Goal: Task Accomplishment & Management: Use online tool/utility

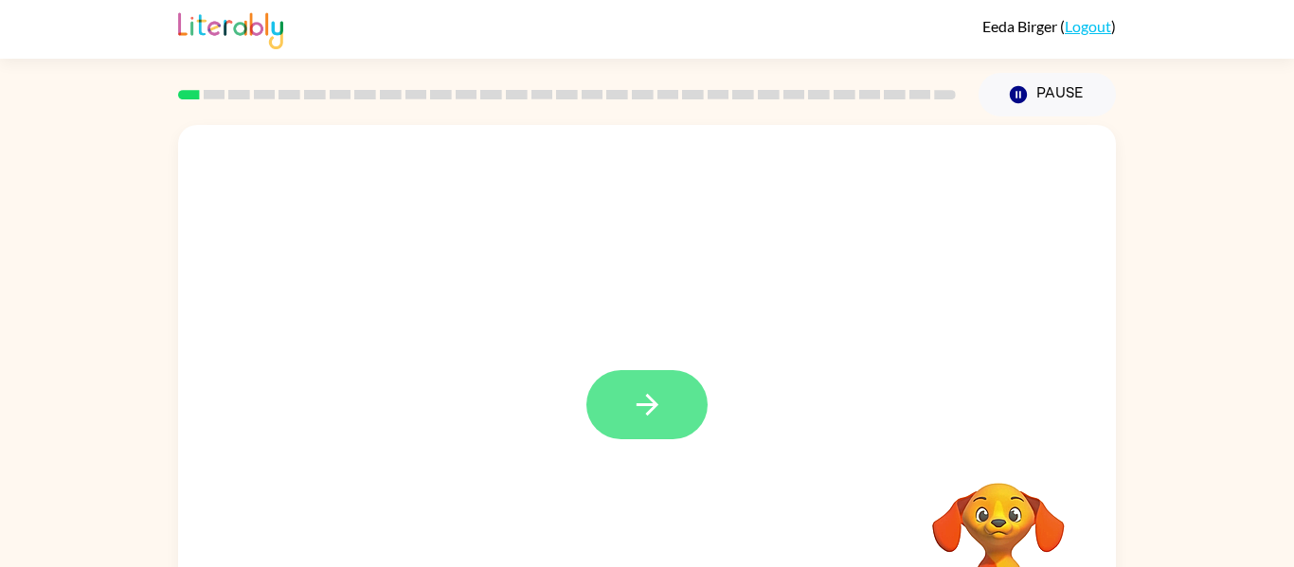
click at [668, 395] on button "button" at bounding box center [646, 404] width 121 height 69
click at [648, 366] on div at bounding box center [647, 284] width 938 height 318
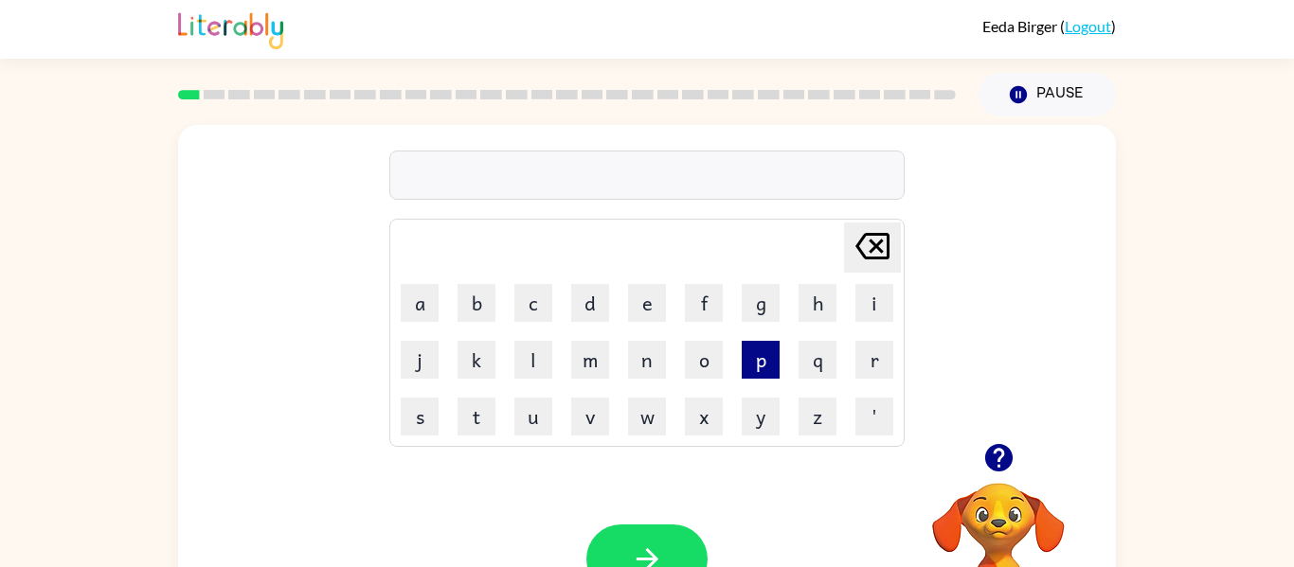
click at [762, 361] on button "p" at bounding box center [761, 360] width 38 height 38
click at [429, 286] on button "a" at bounding box center [420, 303] width 38 height 38
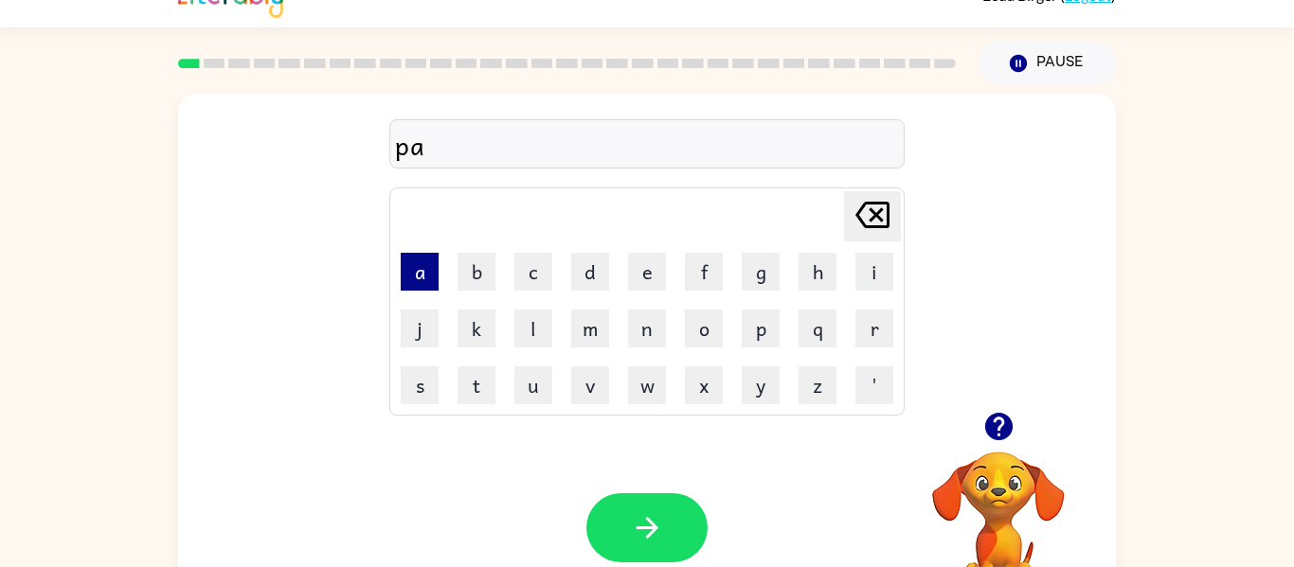
scroll to position [34, 0]
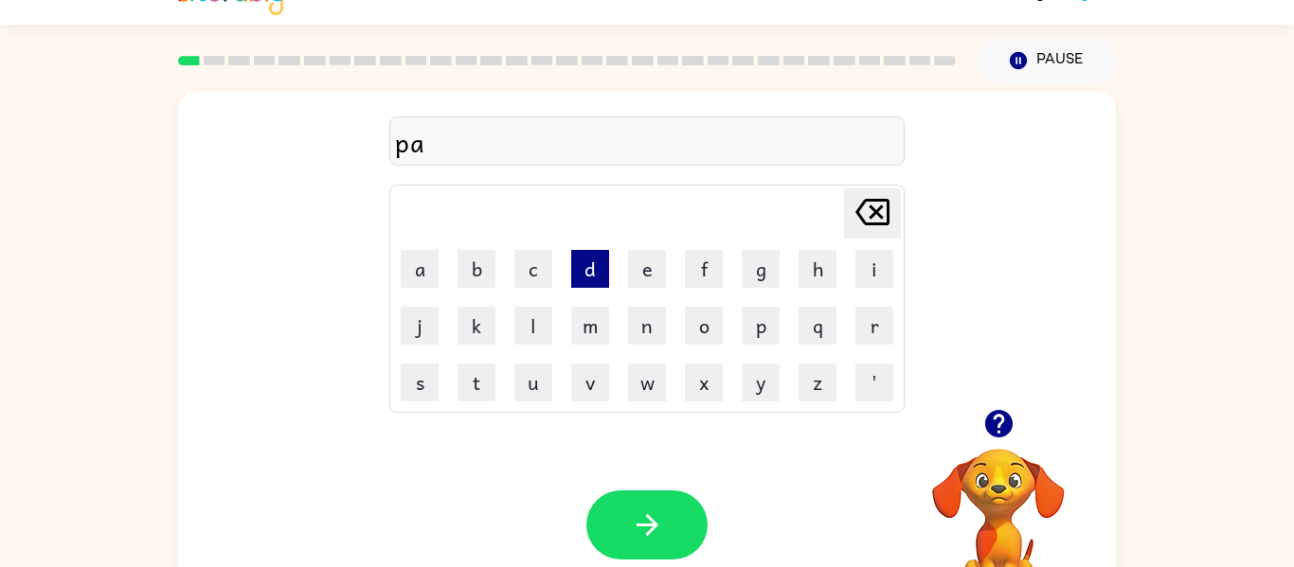
click at [586, 269] on button "d" at bounding box center [590, 269] width 38 height 38
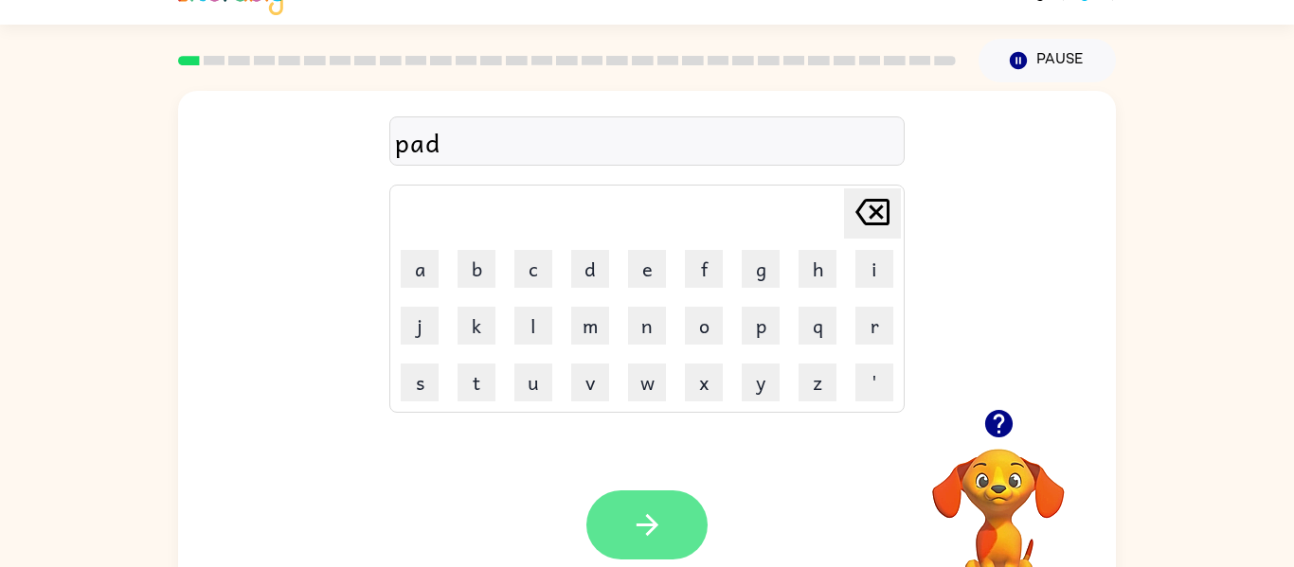
click at [655, 517] on icon "button" at bounding box center [647, 525] width 33 height 33
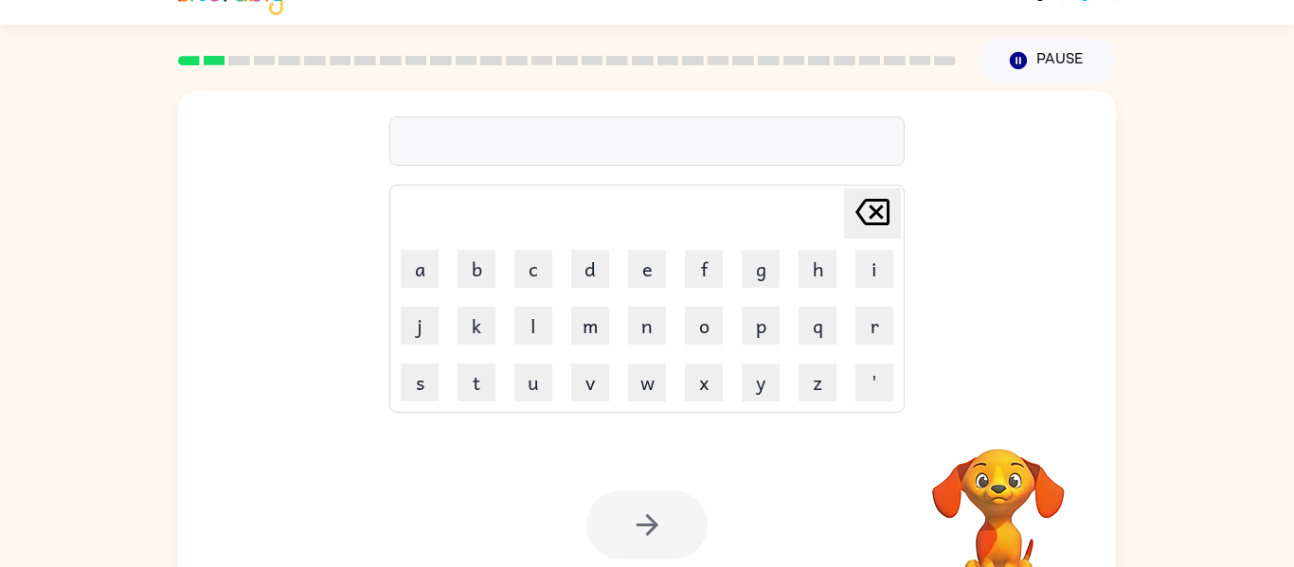
click at [645, 508] on div at bounding box center [646, 525] width 121 height 69
click at [644, 511] on div at bounding box center [646, 525] width 121 height 69
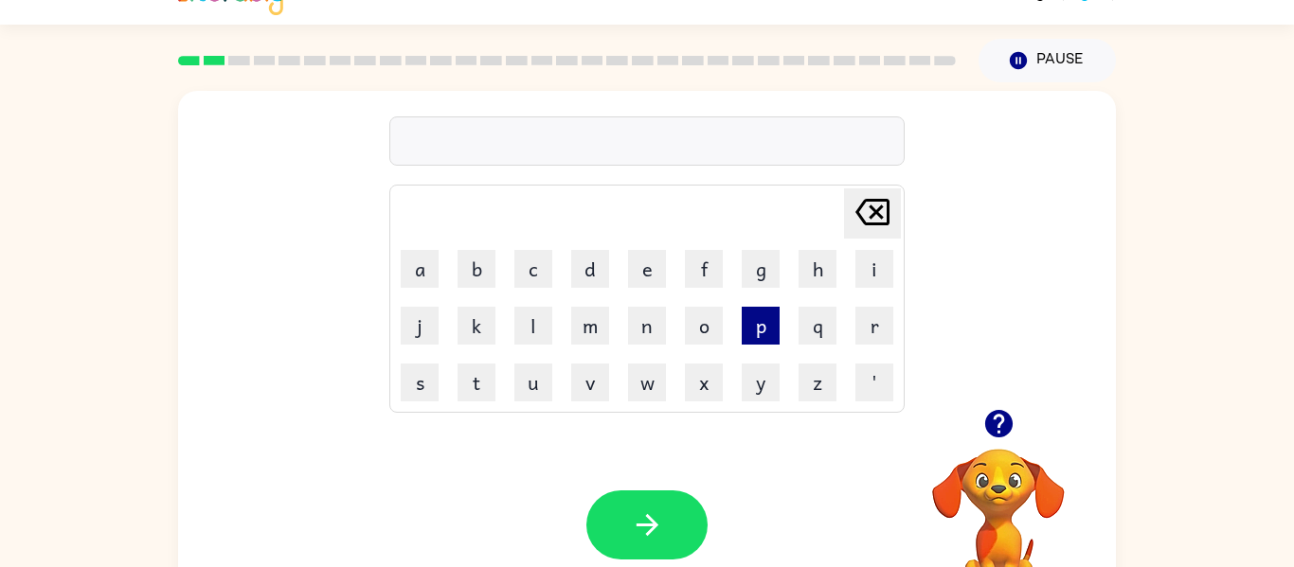
click at [766, 324] on button "p" at bounding box center [761, 326] width 38 height 38
click at [414, 272] on button "a" at bounding box center [420, 269] width 38 height 38
click at [653, 377] on button "w" at bounding box center [647, 383] width 38 height 38
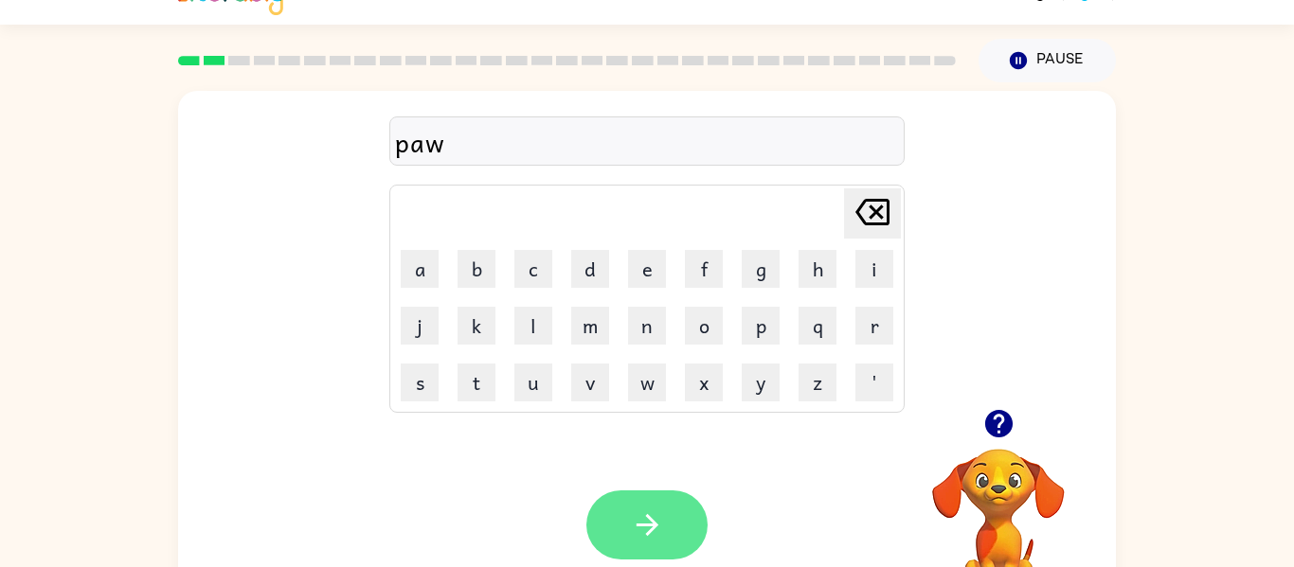
click at [613, 521] on button "button" at bounding box center [646, 525] width 121 height 69
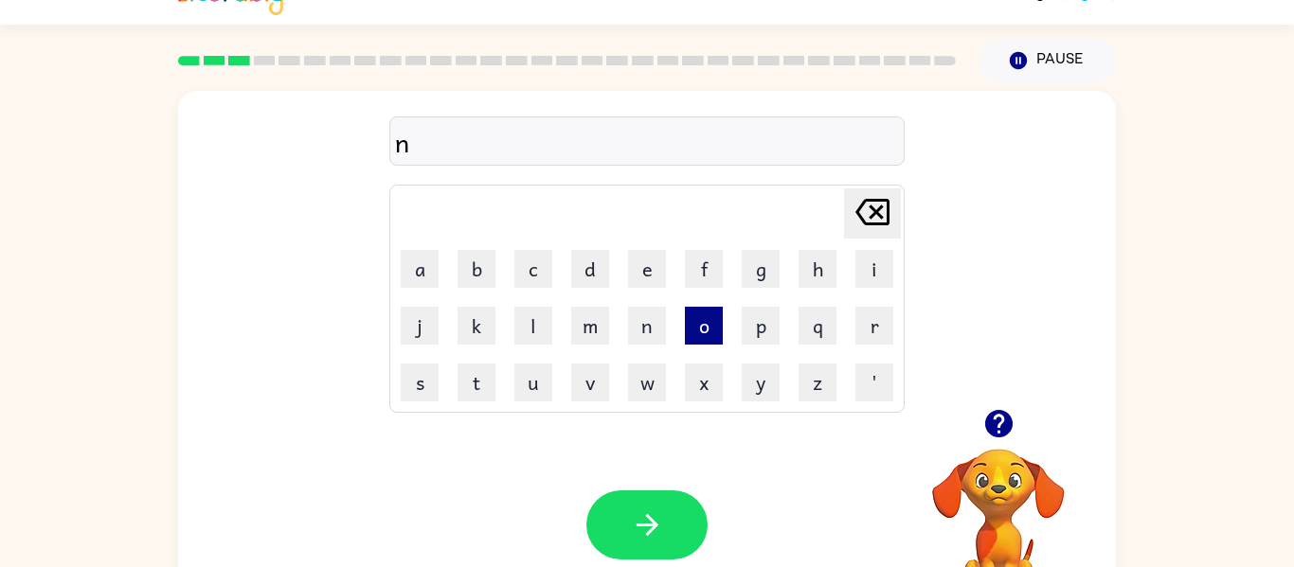
click at [693, 338] on button "o" at bounding box center [704, 326] width 38 height 38
click at [877, 328] on button "r" at bounding box center [874, 326] width 38 height 38
click at [812, 261] on button "h" at bounding box center [818, 269] width 38 height 38
click at [876, 200] on icon at bounding box center [872, 212] width 34 height 27
click at [477, 392] on button "t" at bounding box center [477, 383] width 38 height 38
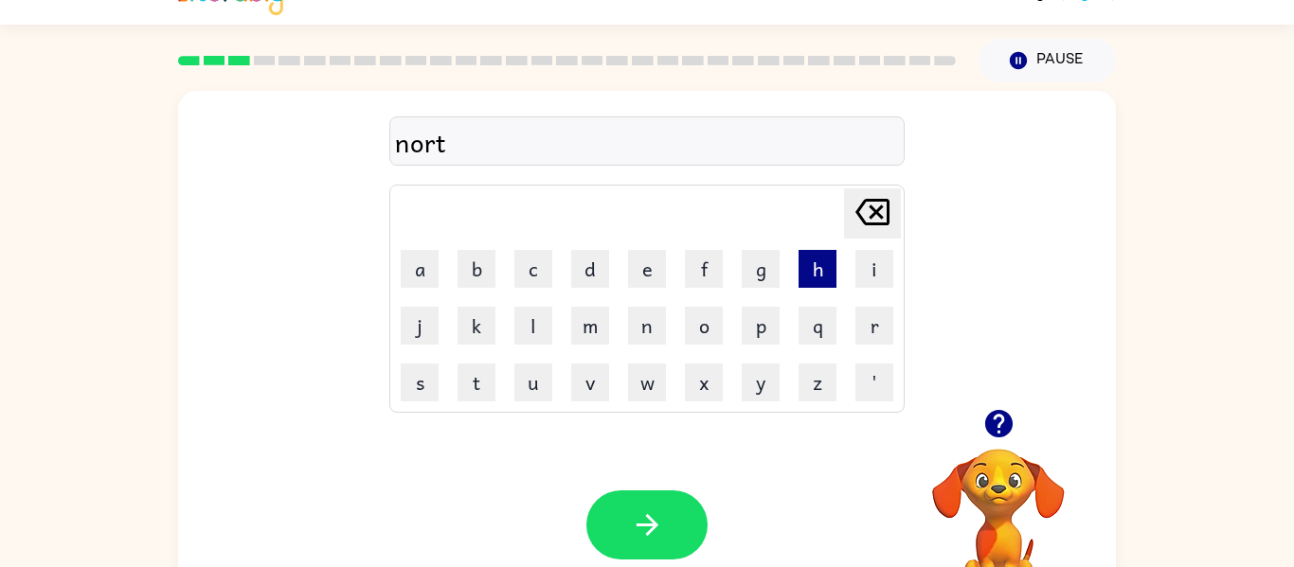
click at [814, 257] on button "h" at bounding box center [818, 269] width 38 height 38
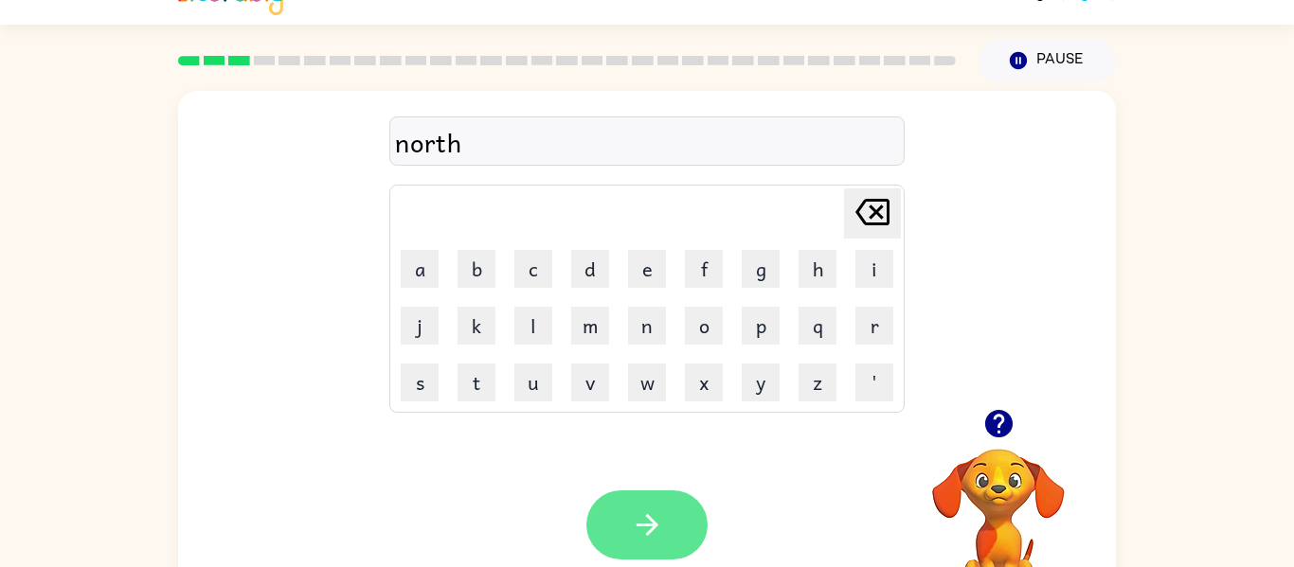
click at [642, 524] on icon "button" at bounding box center [647, 525] width 33 height 33
click at [680, 510] on button "button" at bounding box center [646, 525] width 121 height 69
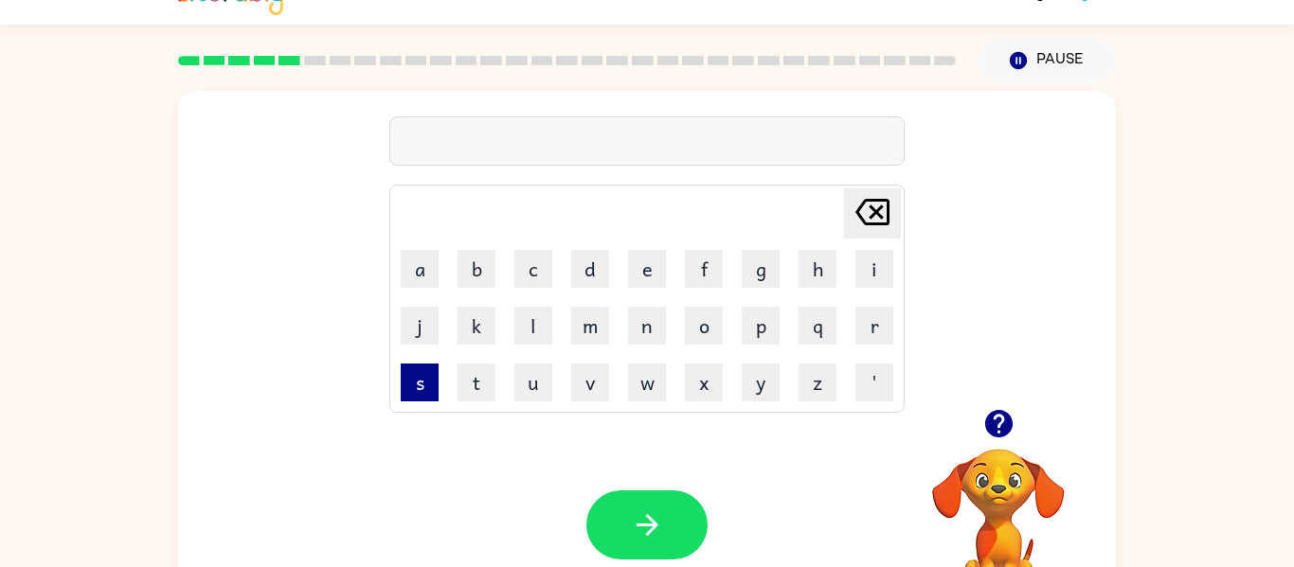
click at [406, 396] on button "s" at bounding box center [420, 383] width 38 height 38
click at [486, 343] on button "k" at bounding box center [477, 326] width 38 height 38
click at [538, 380] on button "u" at bounding box center [533, 383] width 38 height 38
click at [883, 207] on icon at bounding box center [872, 212] width 34 height 27
click at [706, 313] on button "o" at bounding box center [704, 326] width 38 height 38
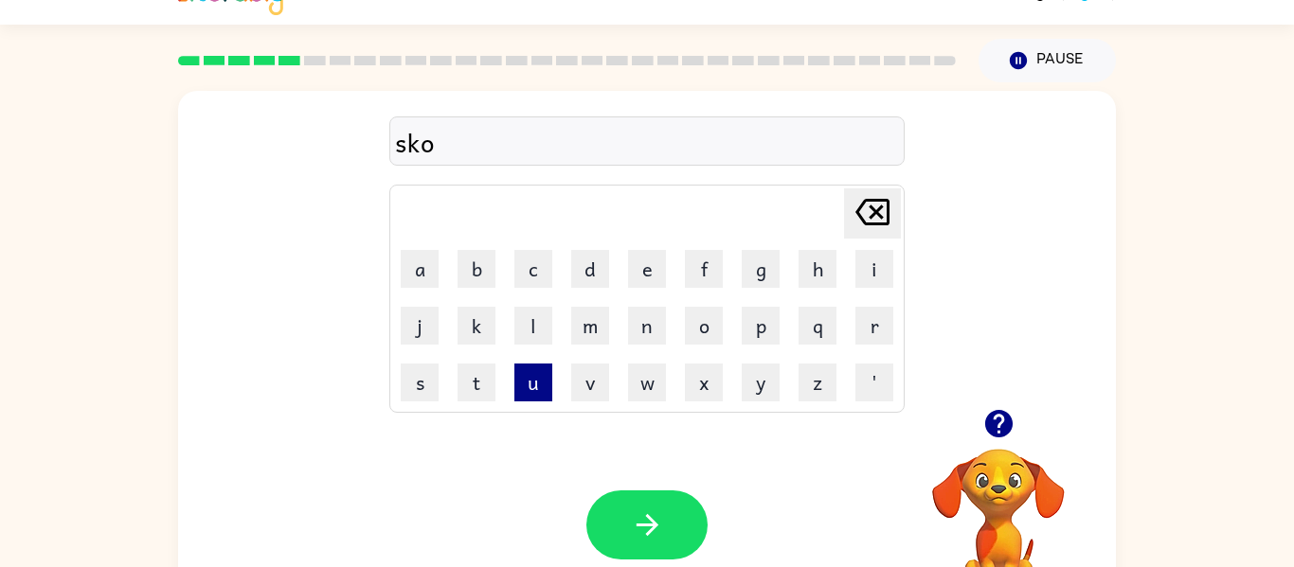
click at [518, 371] on button "u" at bounding box center [533, 383] width 38 height 38
type button "u"
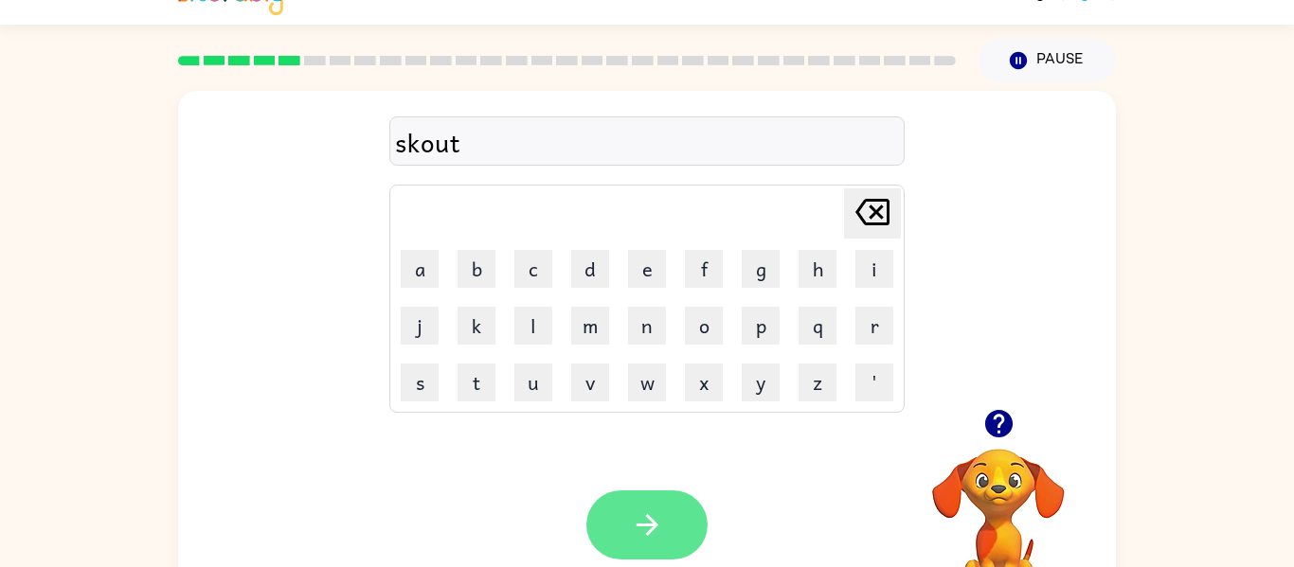
click at [646, 545] on button "button" at bounding box center [646, 525] width 121 height 69
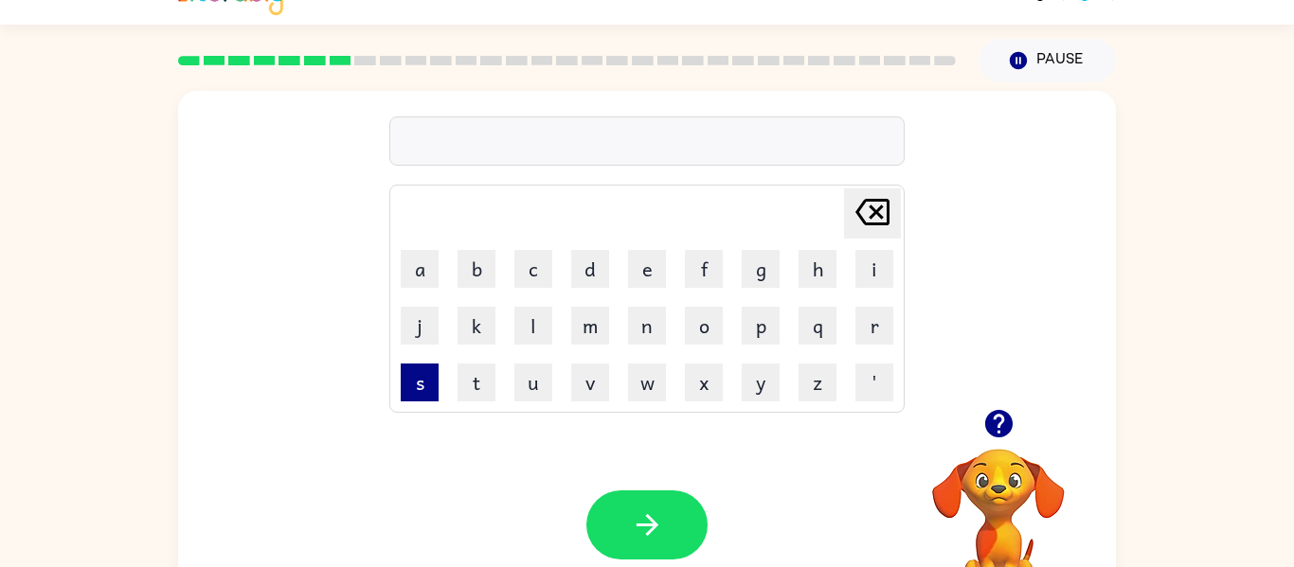
click at [410, 396] on button "s" at bounding box center [420, 383] width 38 height 38
click at [472, 335] on button "k" at bounding box center [477, 326] width 38 height 38
click at [886, 316] on button "r" at bounding box center [874, 326] width 38 height 38
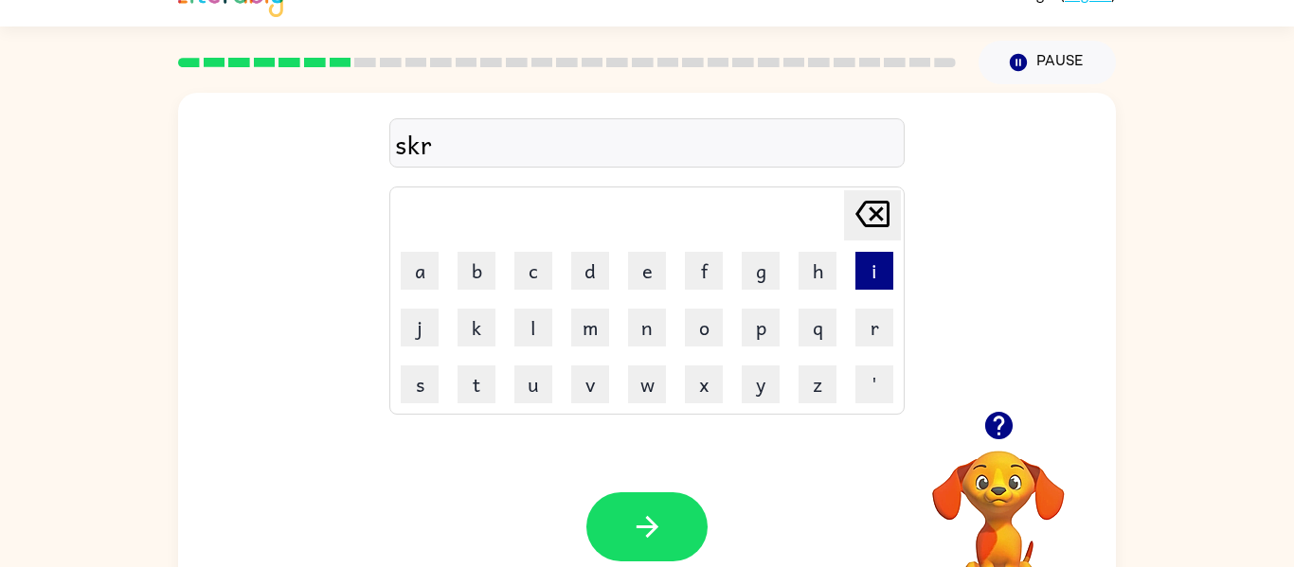
click at [886, 261] on button "i" at bounding box center [874, 271] width 38 height 38
click at [482, 261] on button "b" at bounding box center [477, 271] width 38 height 38
click at [537, 334] on button "l" at bounding box center [533, 328] width 38 height 38
click at [643, 273] on button "e" at bounding box center [647, 271] width 38 height 38
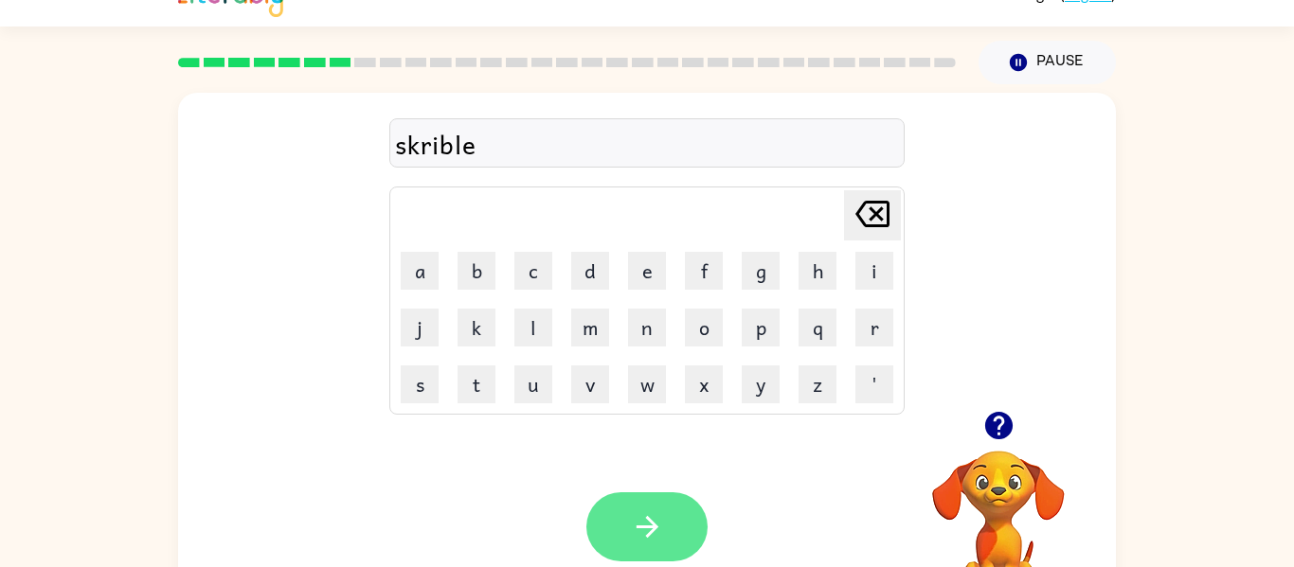
click at [667, 522] on button "button" at bounding box center [646, 527] width 121 height 69
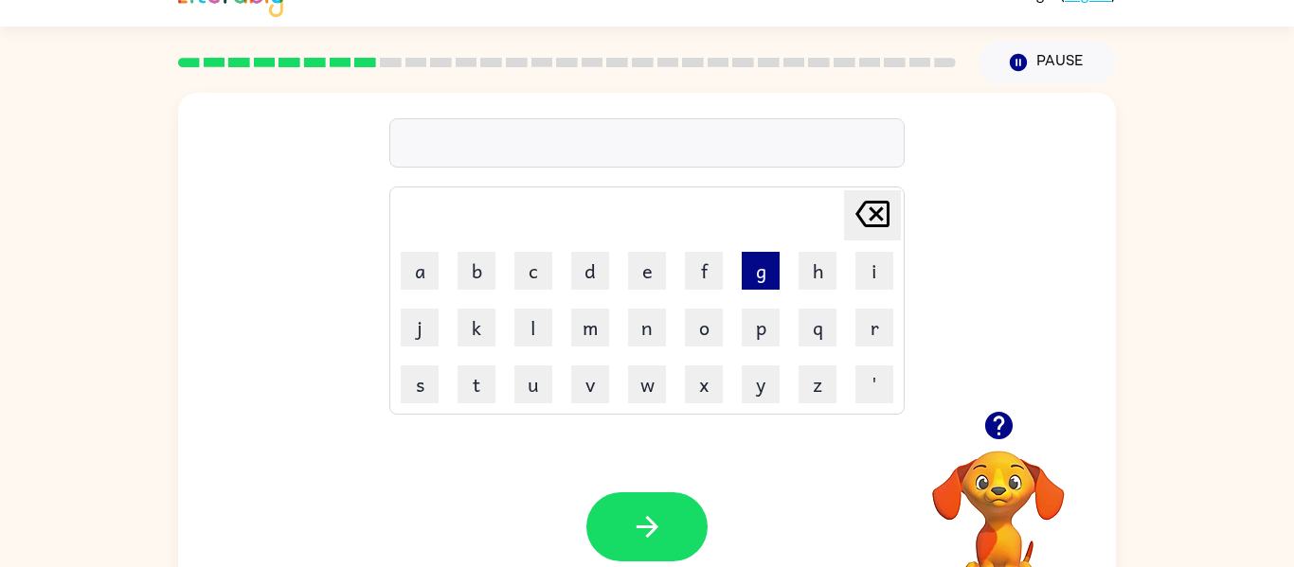
click at [763, 272] on button "g" at bounding box center [761, 271] width 38 height 38
click at [872, 328] on button "r" at bounding box center [874, 328] width 38 height 38
click at [417, 252] on button "a" at bounding box center [420, 271] width 38 height 38
click at [773, 320] on button "p" at bounding box center [761, 328] width 38 height 38
click at [817, 267] on button "h" at bounding box center [818, 271] width 38 height 38
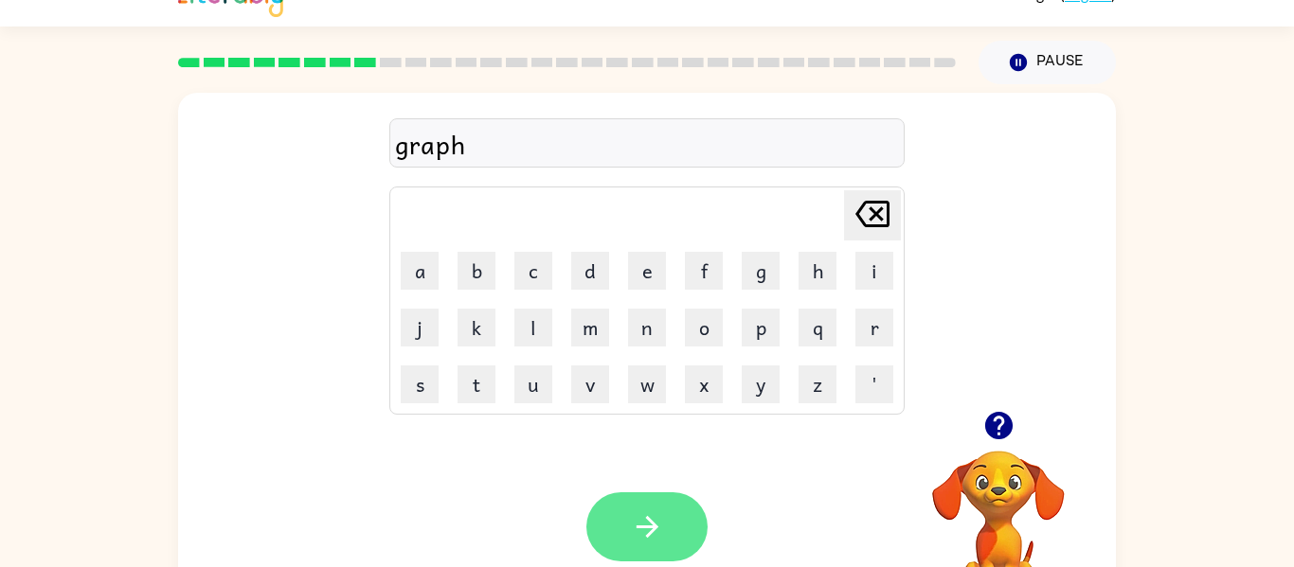
click at [607, 512] on button "button" at bounding box center [646, 527] width 121 height 69
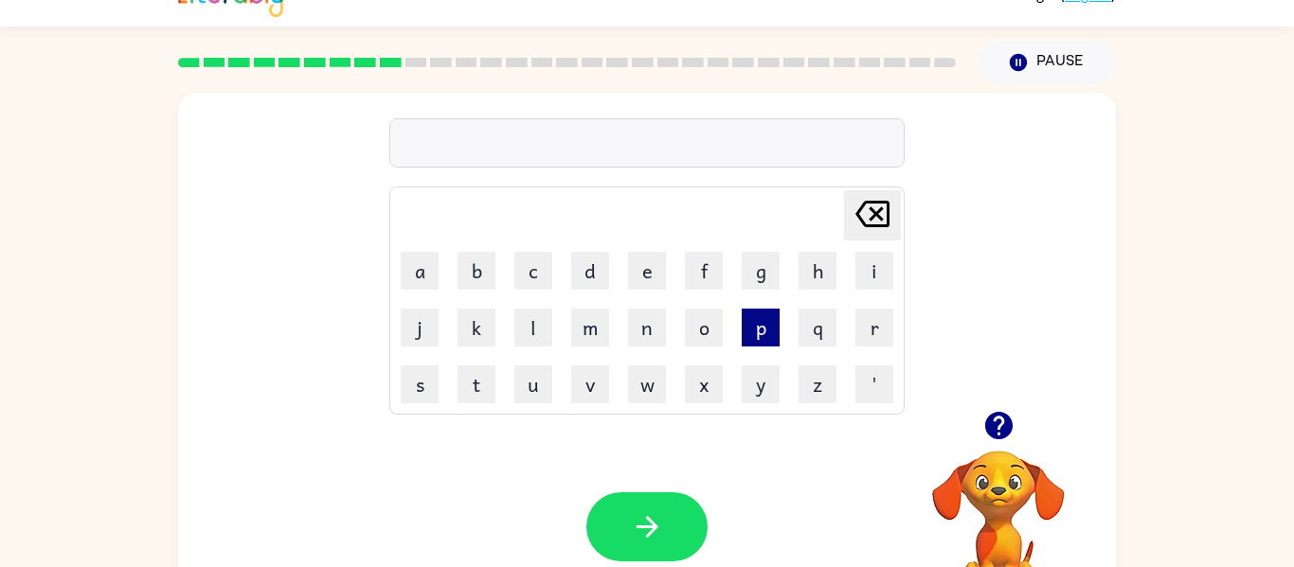
click at [765, 322] on button "p" at bounding box center [761, 328] width 38 height 38
click at [711, 325] on button "o" at bounding box center [704, 328] width 38 height 38
click at [865, 284] on button "i" at bounding box center [874, 271] width 38 height 38
click at [645, 341] on button "n" at bounding box center [647, 328] width 38 height 38
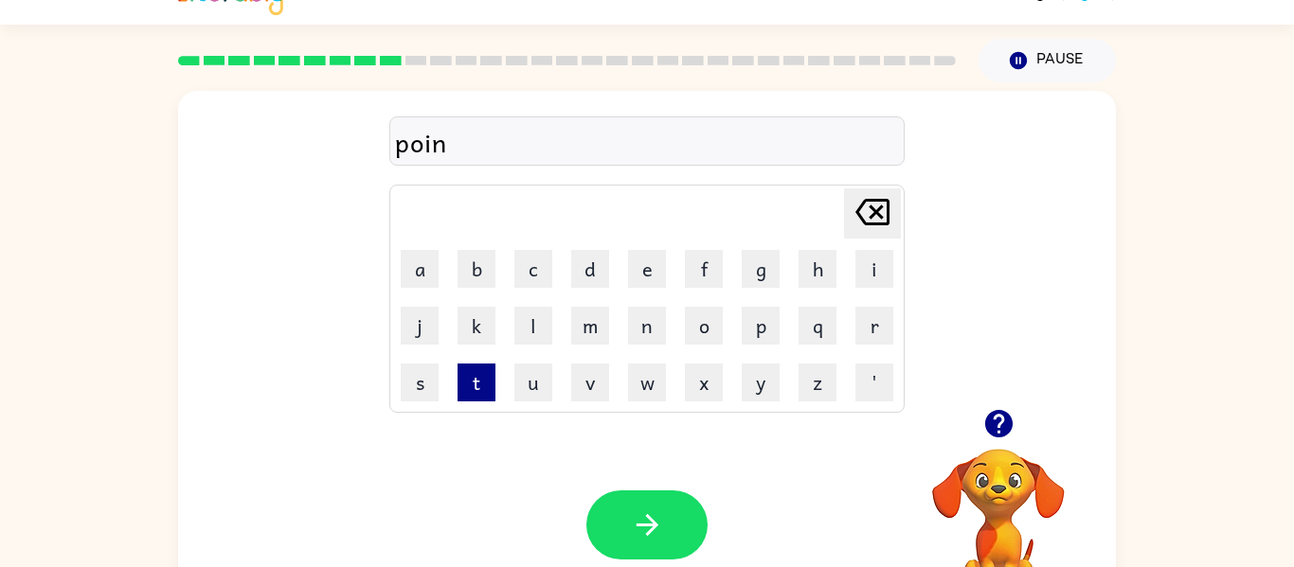
click at [485, 391] on button "t" at bounding box center [477, 383] width 38 height 38
click at [485, 418] on div "point [PERSON_NAME] last character input a b c d e f g h i j k l m n o p q r s …" at bounding box center [647, 361] width 938 height 541
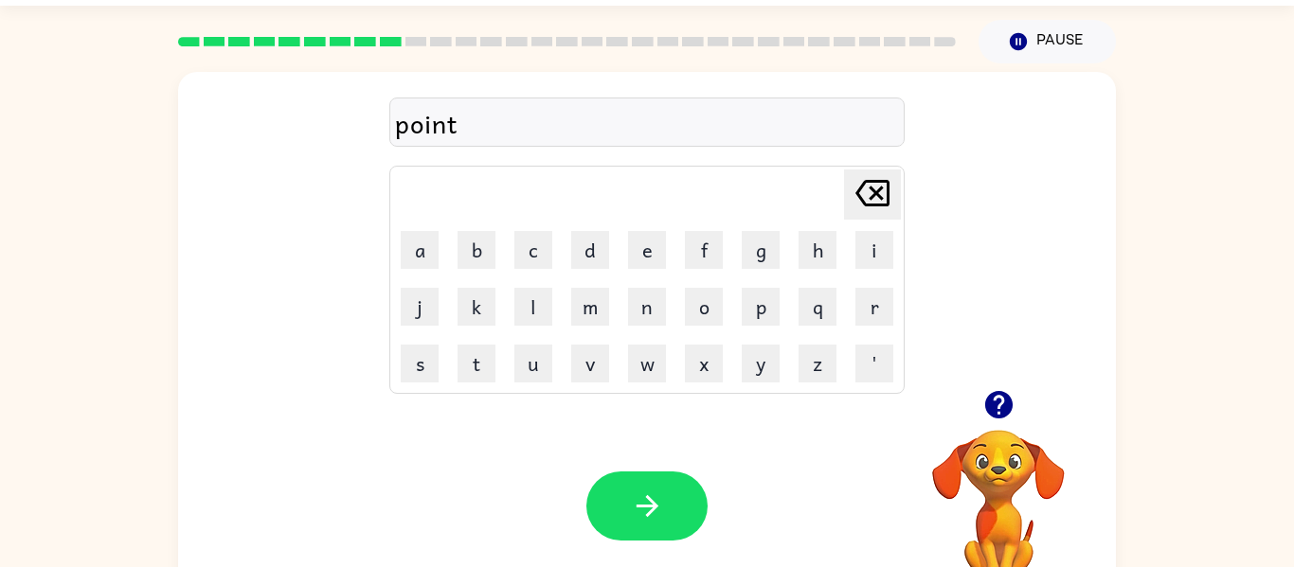
scroll to position [52, 0]
click at [653, 461] on div "Your browser must support playing .mp4 files to use Literably. Please try using…" at bounding box center [647, 507] width 938 height 213
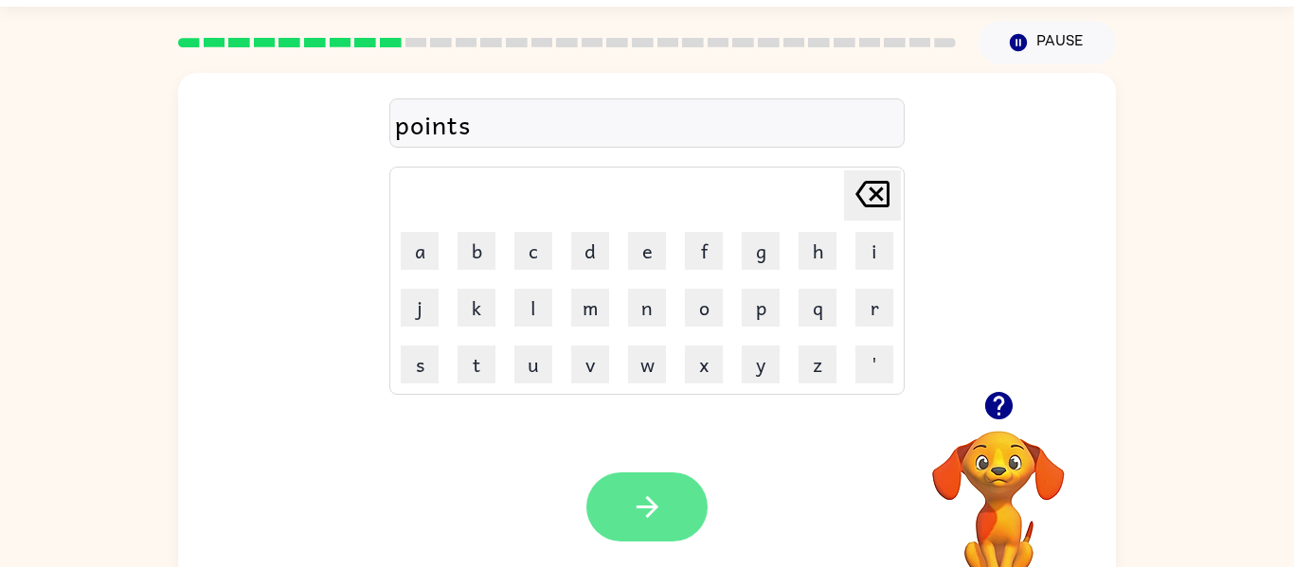
click at [681, 487] on button "button" at bounding box center [646, 507] width 121 height 69
click at [658, 517] on icon "button" at bounding box center [647, 507] width 33 height 33
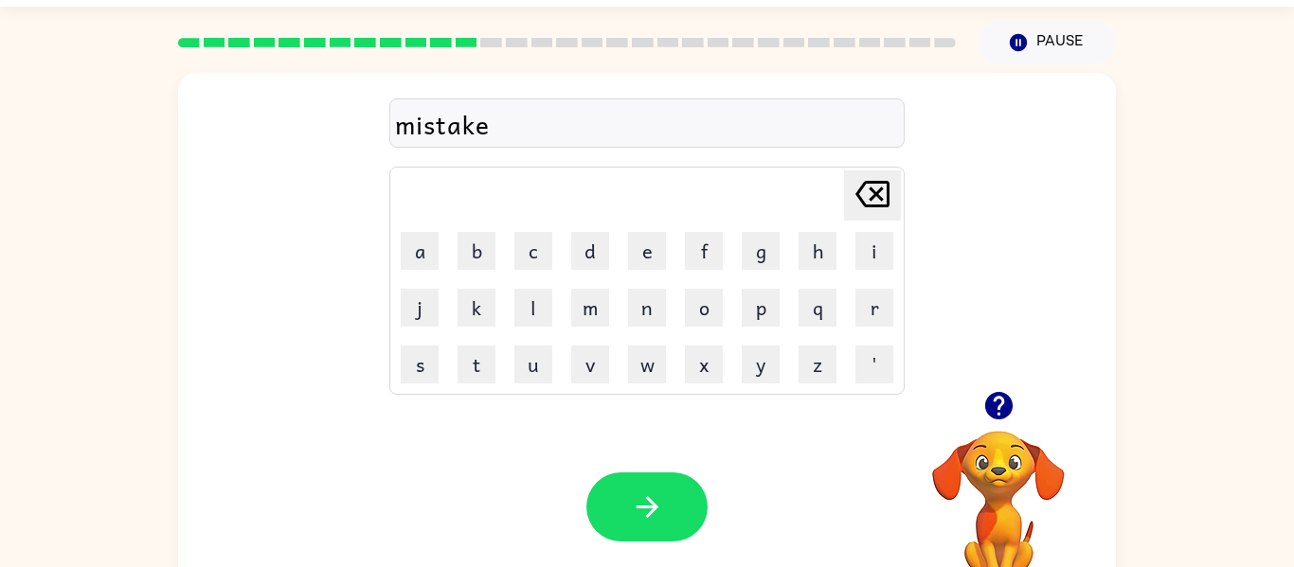
click at [698, 508] on button "button" at bounding box center [646, 507] width 121 height 69
click at [634, 517] on div at bounding box center [646, 507] width 121 height 69
click at [671, 472] on div "Your browser must support playing .mp4 files to use Literably. Please try using…" at bounding box center [647, 507] width 938 height 213
click at [524, 504] on div "Your browser must support playing .mp4 files to use Literably. Please try using…" at bounding box center [647, 507] width 938 height 213
click at [801, 549] on div "Your browser must support playing .mp4 files to use Literably. Please try using…" at bounding box center [647, 507] width 938 height 213
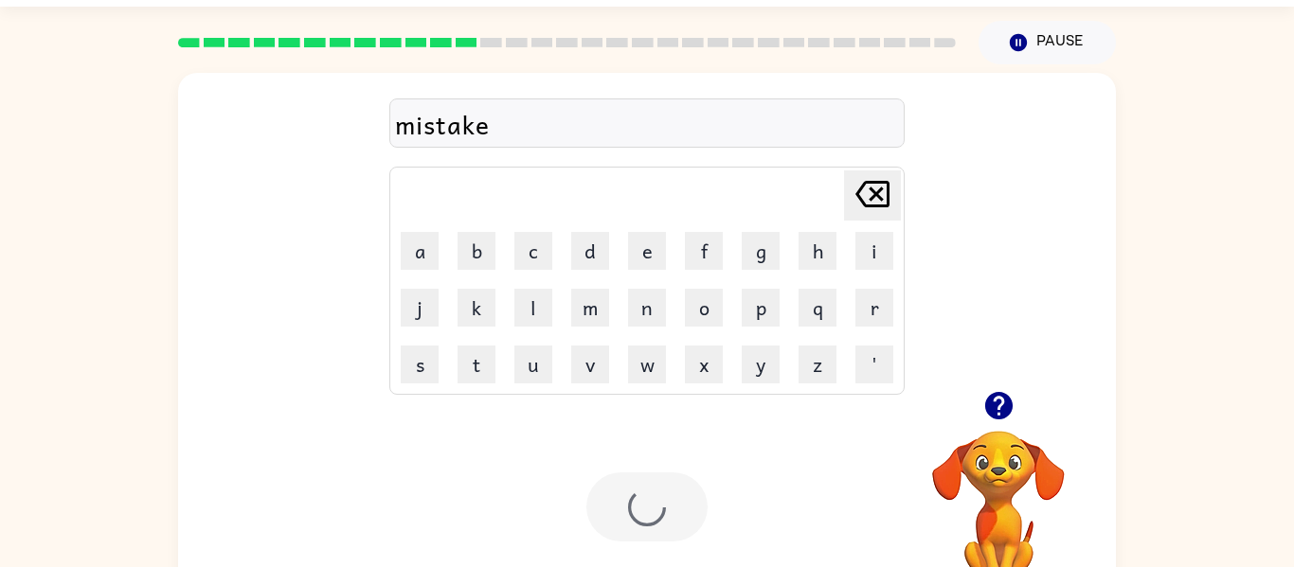
click at [438, 440] on div "Your browser must support playing .mp4 files to use Literably. Please try using…" at bounding box center [647, 507] width 938 height 213
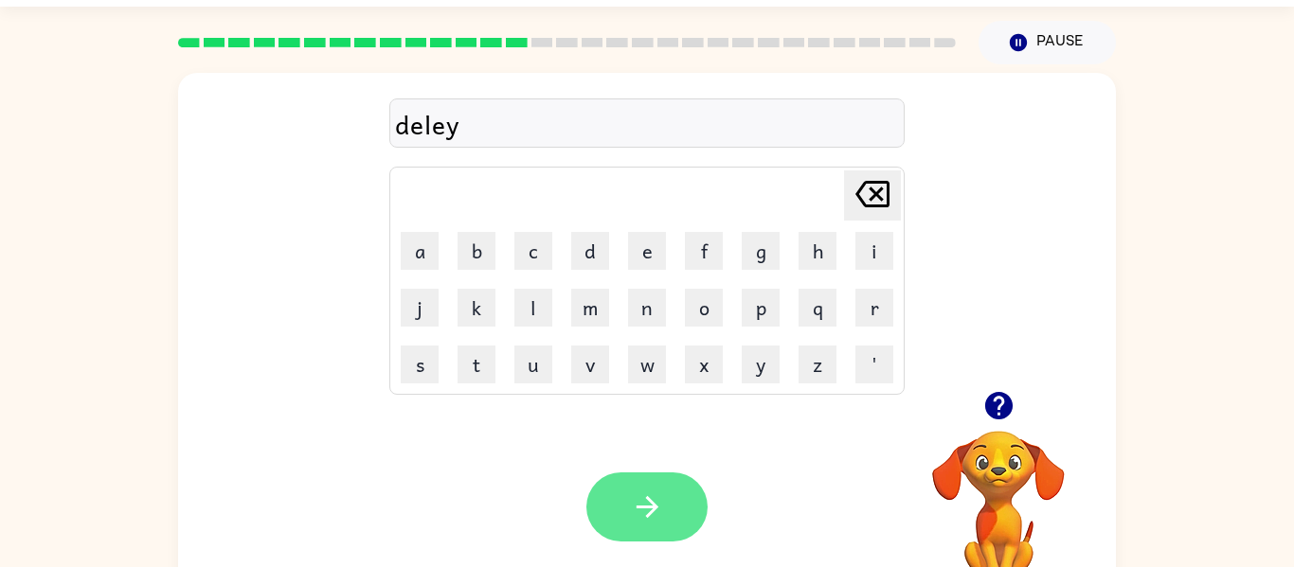
click at [669, 514] on button "button" at bounding box center [646, 507] width 121 height 69
click at [642, 481] on button "button" at bounding box center [646, 507] width 121 height 69
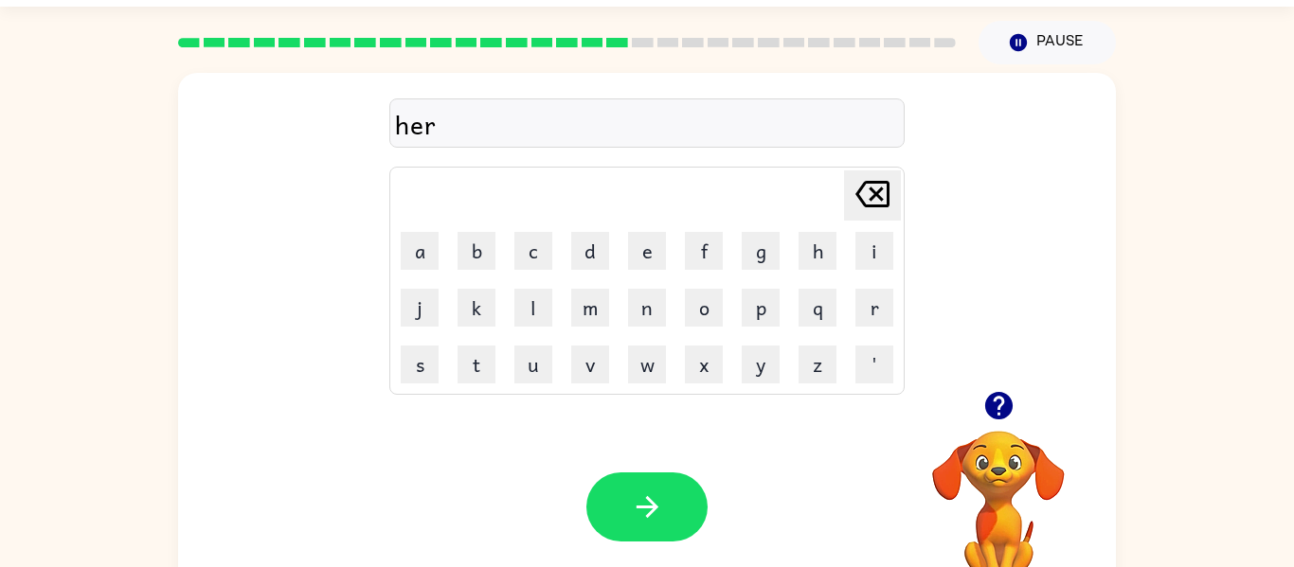
scroll to position [0, 0]
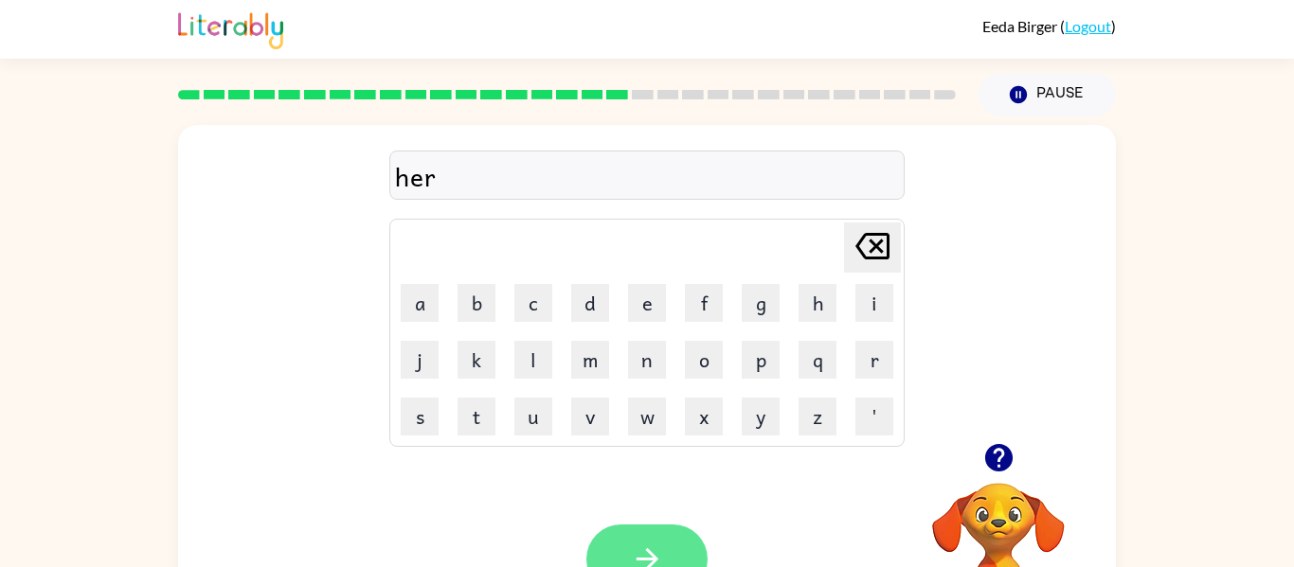
click at [657, 529] on button "button" at bounding box center [646, 559] width 121 height 69
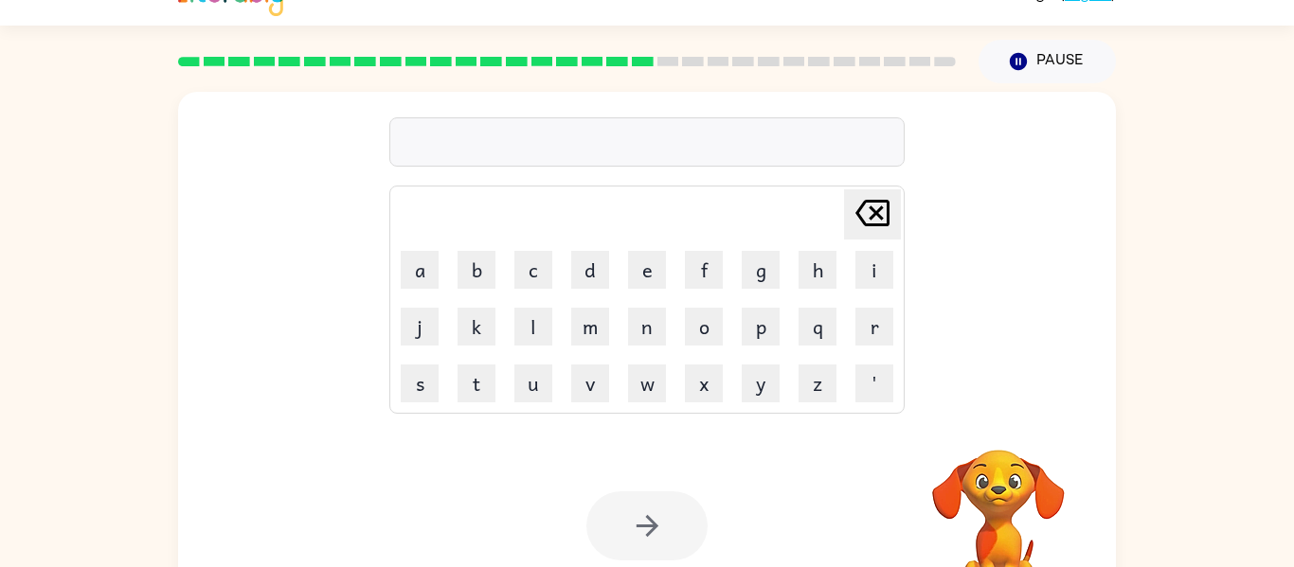
scroll to position [37, 0]
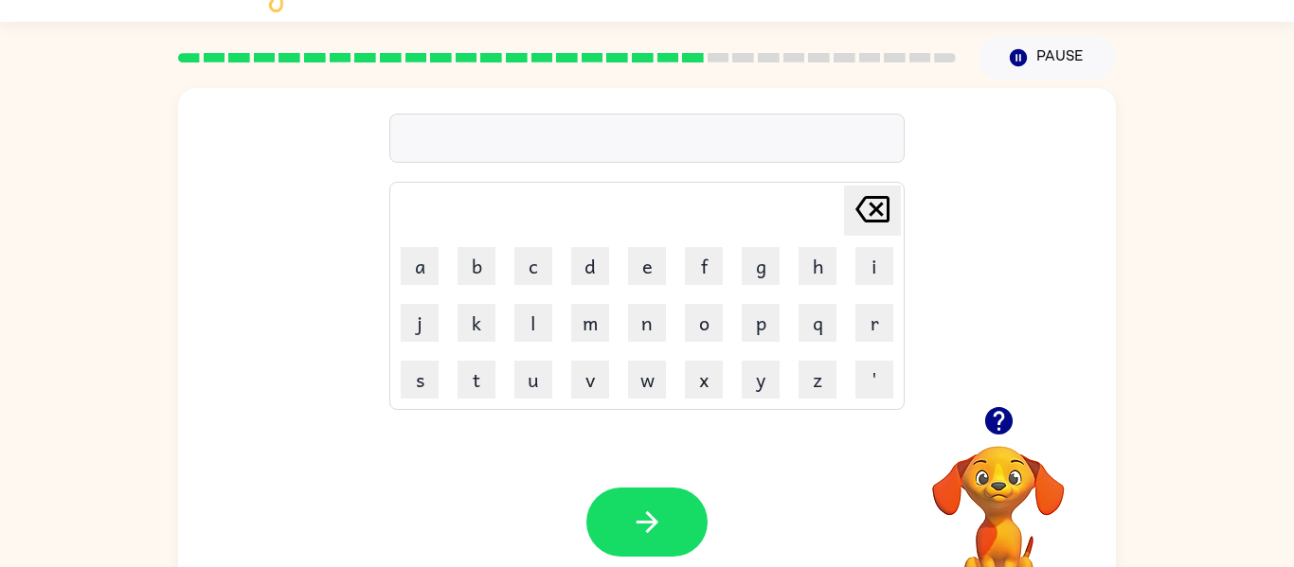
click at [1000, 427] on icon "button" at bounding box center [997, 420] width 27 height 27
click at [552, 156] on div "raincaot" at bounding box center [647, 139] width 504 height 40
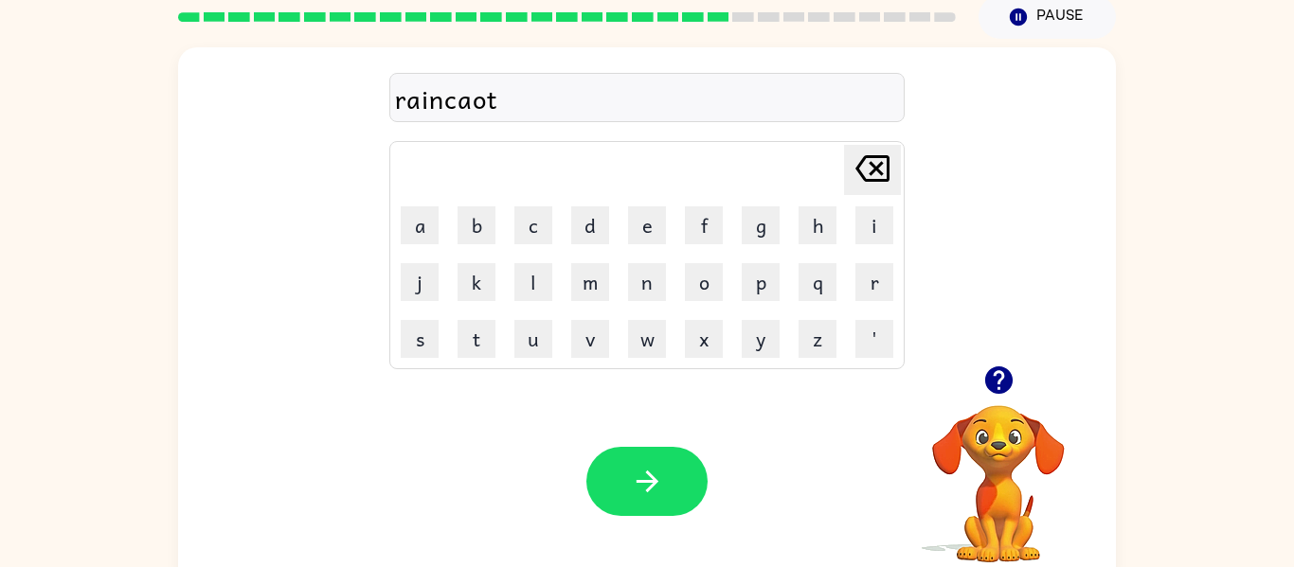
scroll to position [79, 0]
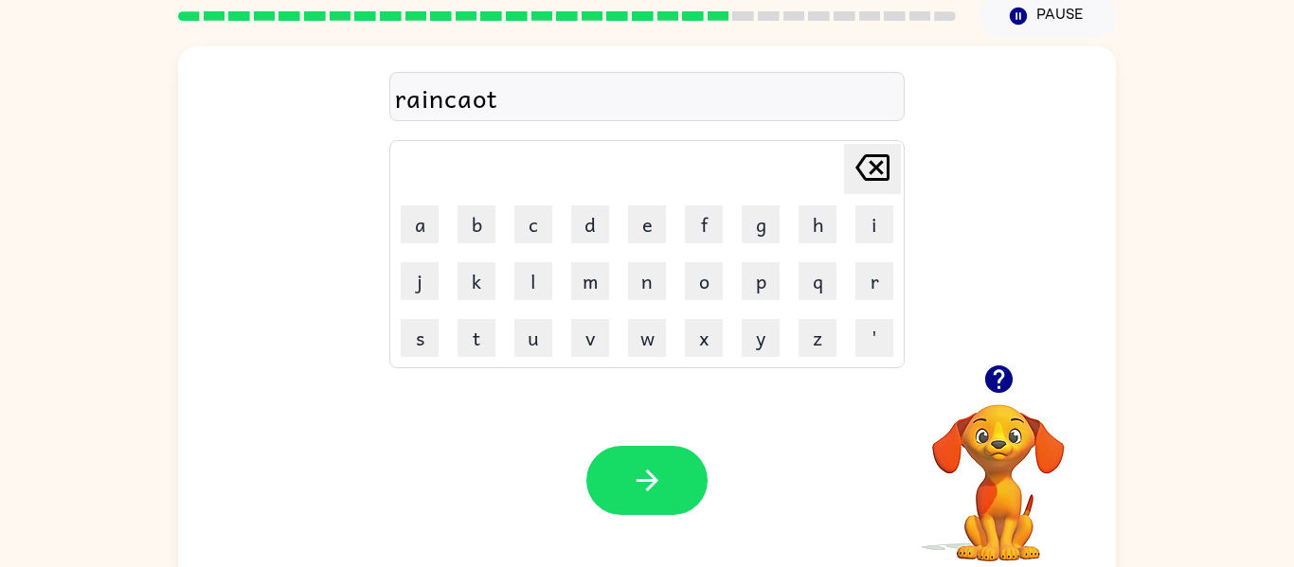
click at [537, 64] on div "raincaot [PERSON_NAME] last character input a b c d e f g h i j k l m n o p q r…" at bounding box center [646, 206] width 515 height 325
click at [508, 90] on div "raincaot" at bounding box center [647, 98] width 504 height 40
click at [574, 98] on div "raincaot" at bounding box center [647, 98] width 504 height 40
click at [530, 99] on div "raincaot" at bounding box center [647, 98] width 504 height 40
click at [942, 383] on div at bounding box center [998, 379] width 189 height 48
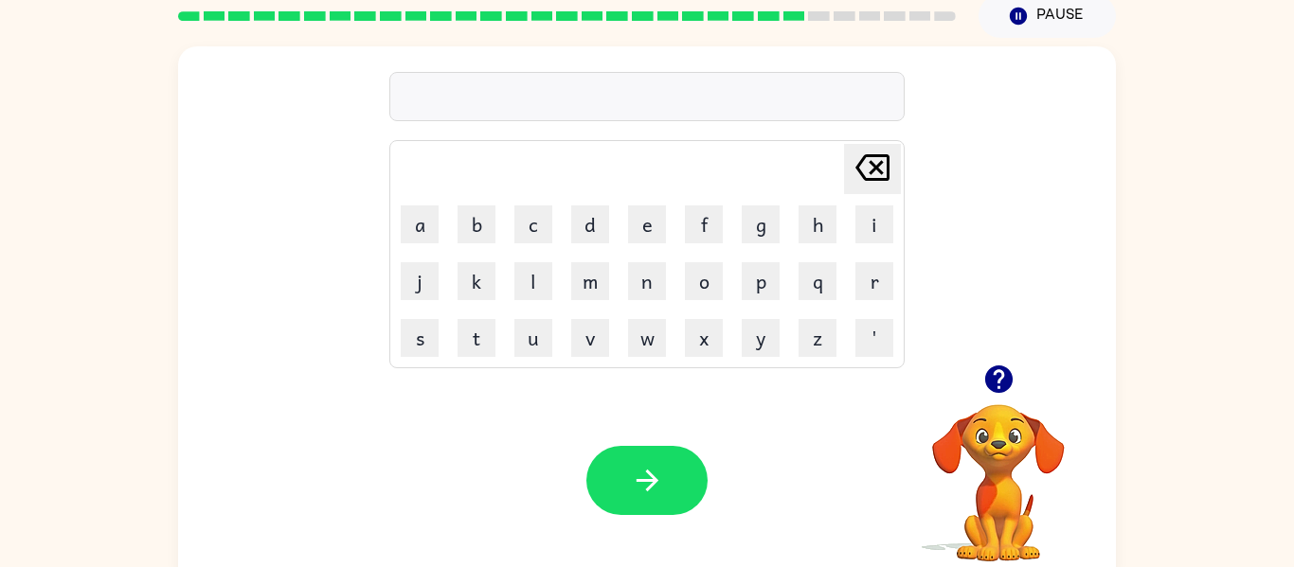
click at [983, 371] on icon "button" at bounding box center [998, 379] width 33 height 33
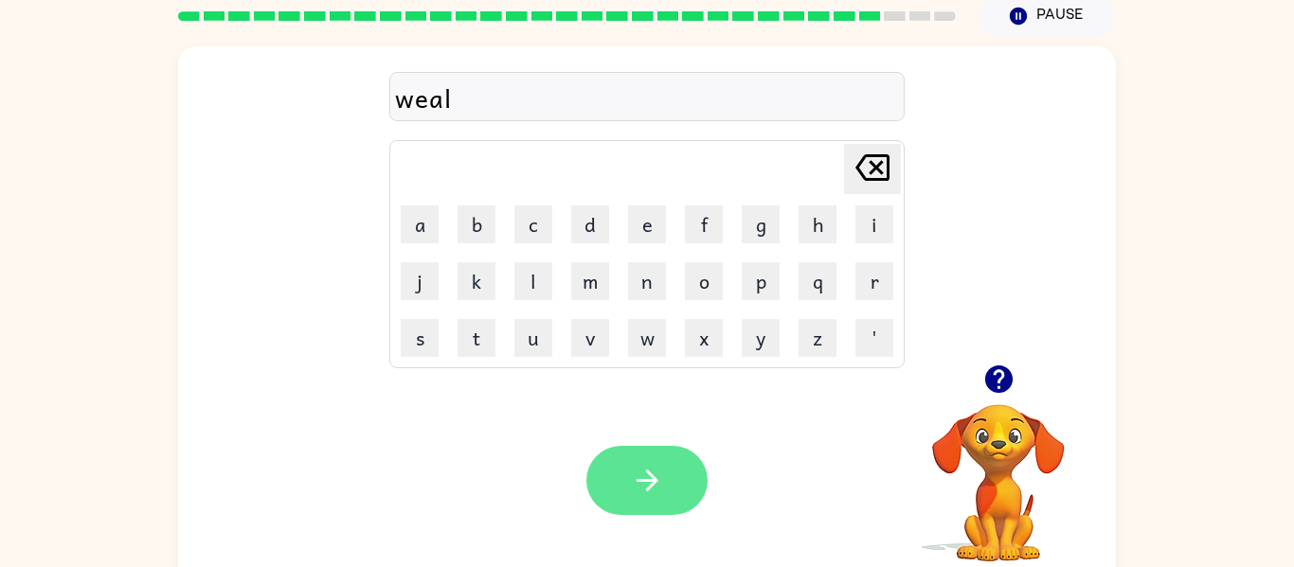
click at [664, 486] on button "button" at bounding box center [646, 480] width 121 height 69
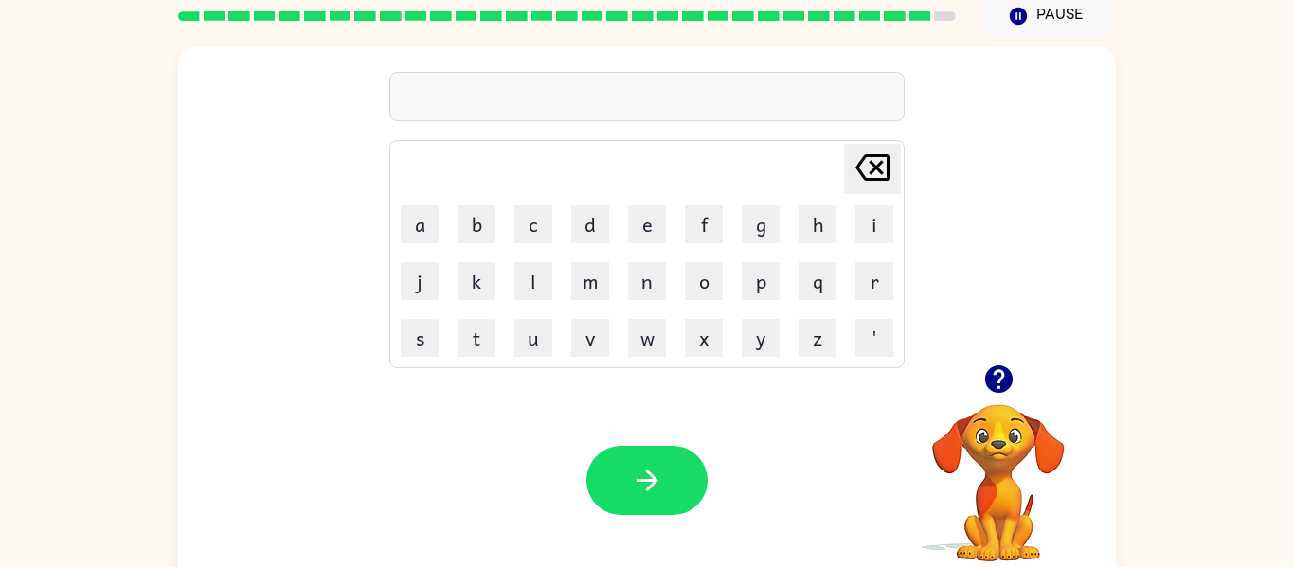
click at [996, 394] on icon "button" at bounding box center [998, 379] width 33 height 33
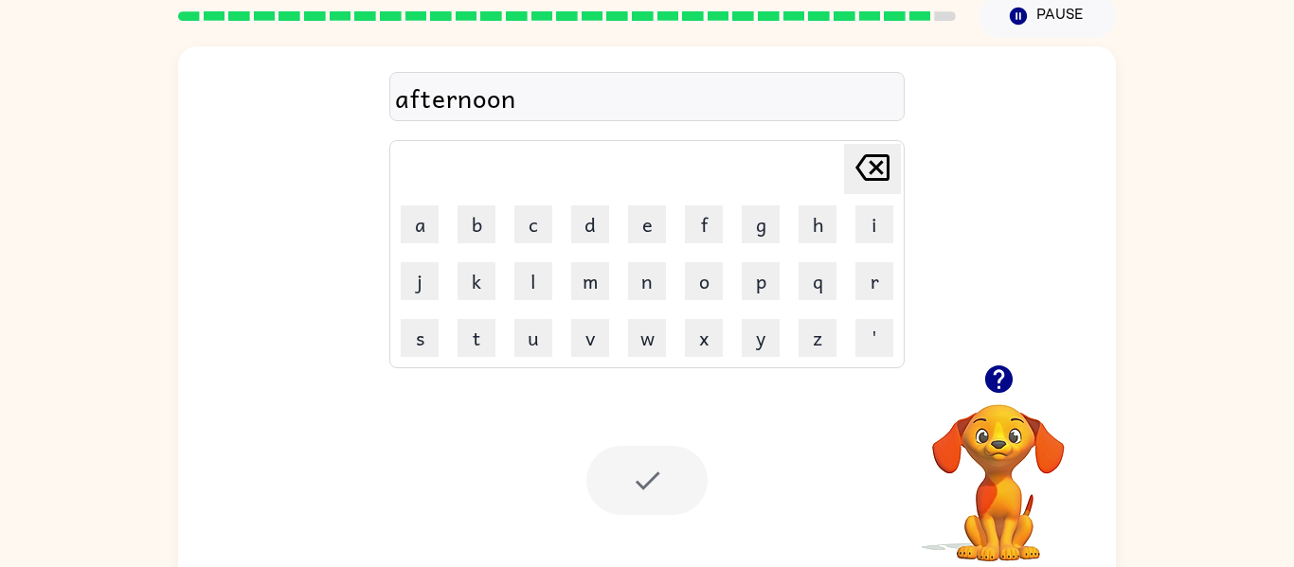
scroll to position [62, 0]
